Goal: Entertainment & Leisure: Consume media (video, audio)

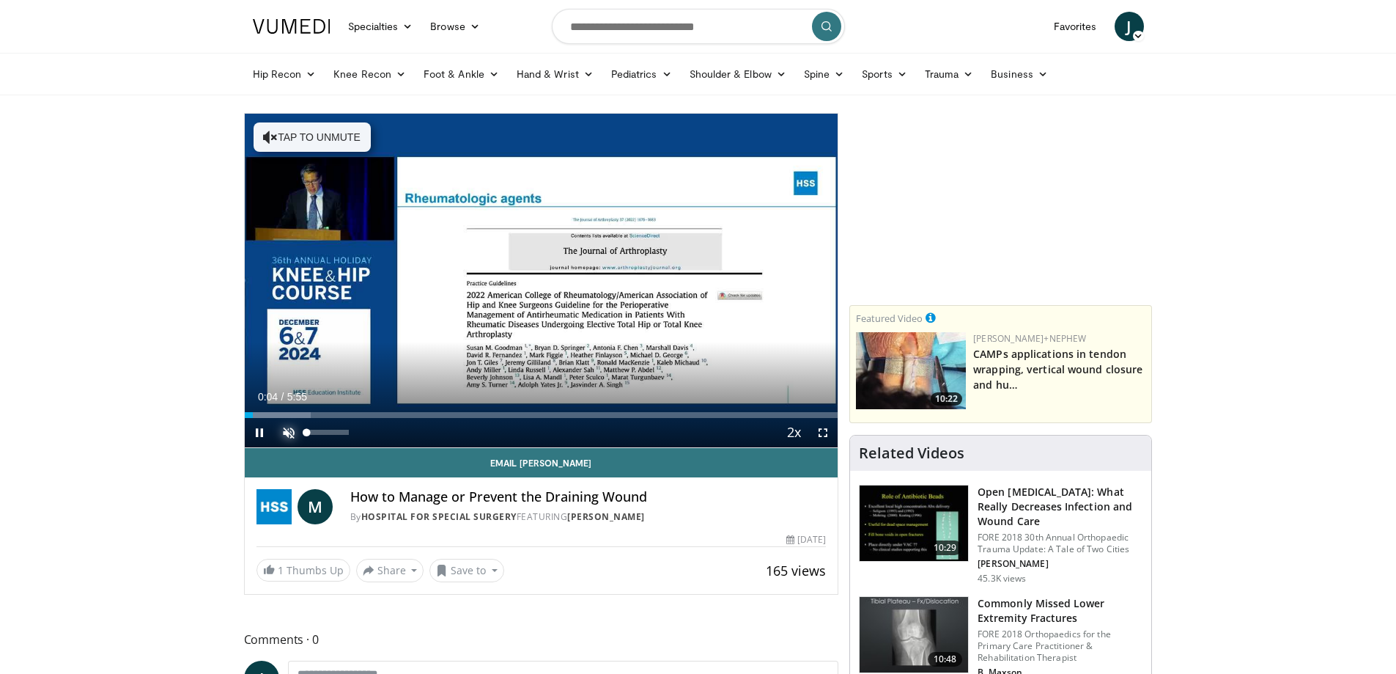
click at [285, 430] on span "Video Player" at bounding box center [288, 432] width 29 height 29
